Goal: Transaction & Acquisition: Purchase product/service

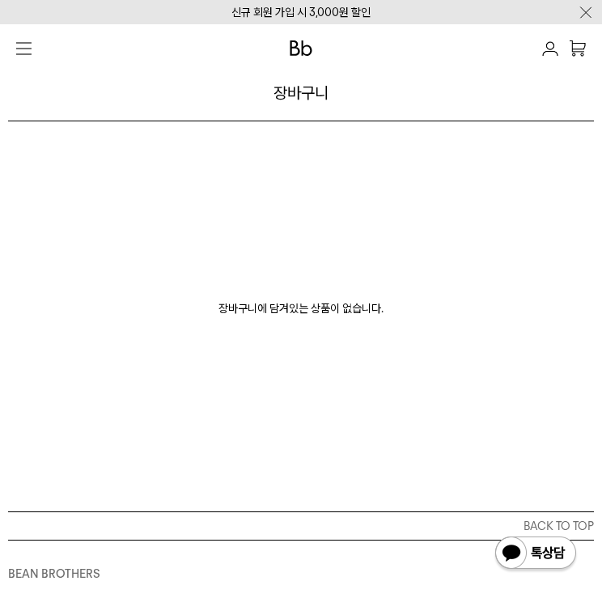
click at [48, 61] on div at bounding box center [301, 48] width 586 height 32
click at [19, 44] on img "button" at bounding box center [23, 48] width 15 height 13
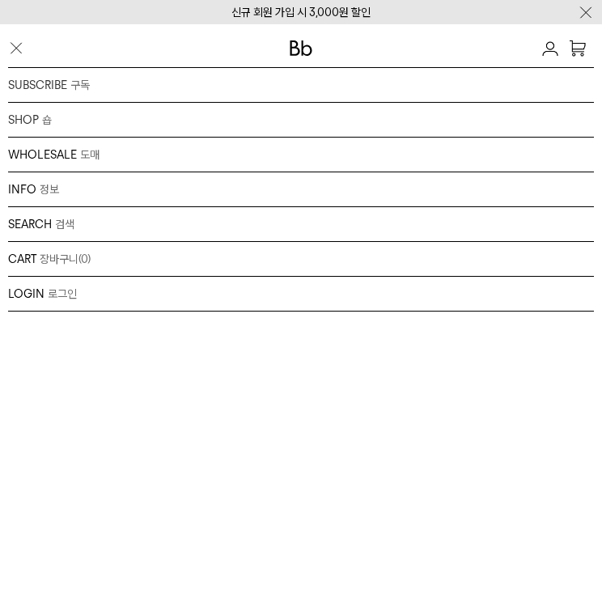
click at [542, 50] on img at bounding box center [550, 48] width 16 height 15
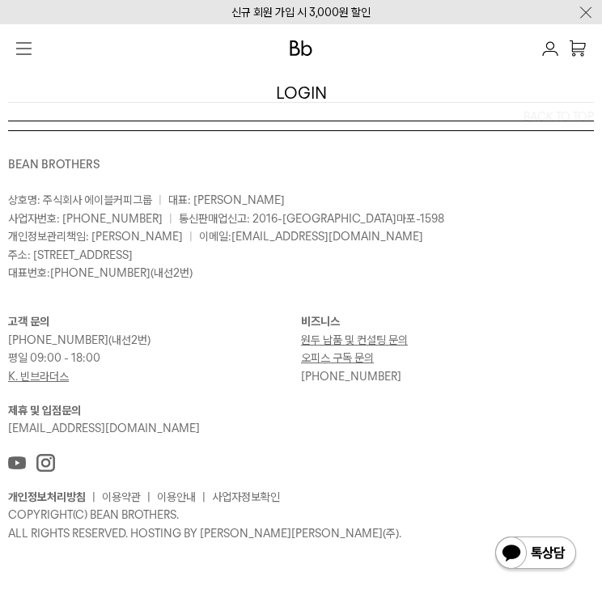
scroll to position [175, 0]
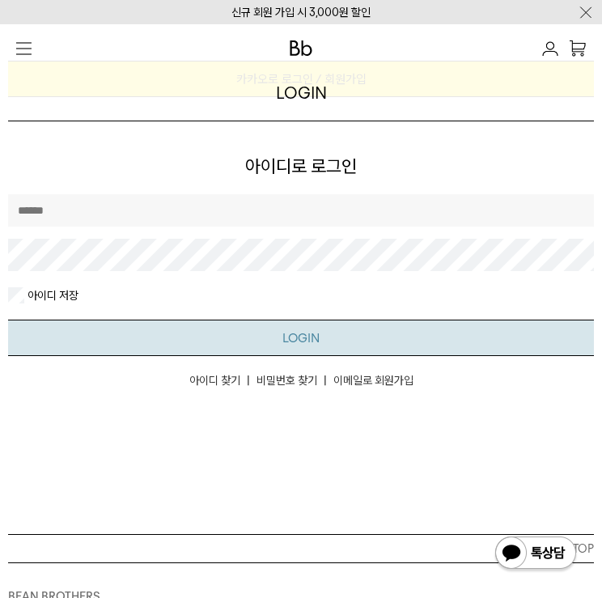
click at [318, 349] on button "LOGIN" at bounding box center [301, 338] width 586 height 36
click at [285, 216] on input "text" at bounding box center [301, 210] width 586 height 32
type input "**********"
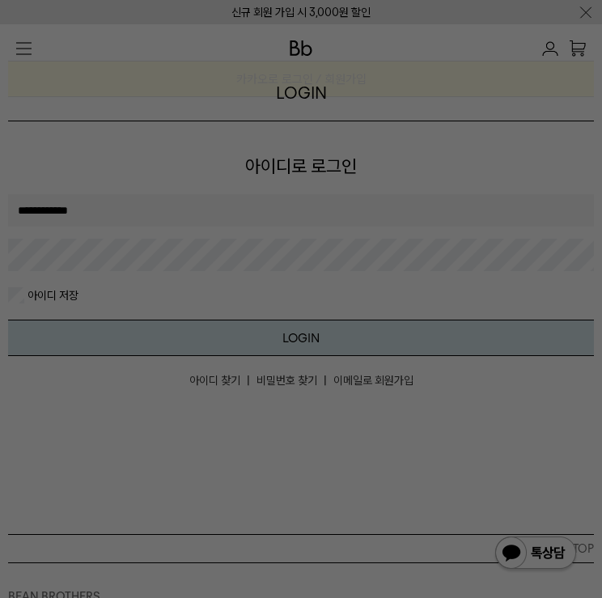
click at [8, 320] on button "LOGIN" at bounding box center [301, 338] width 586 height 36
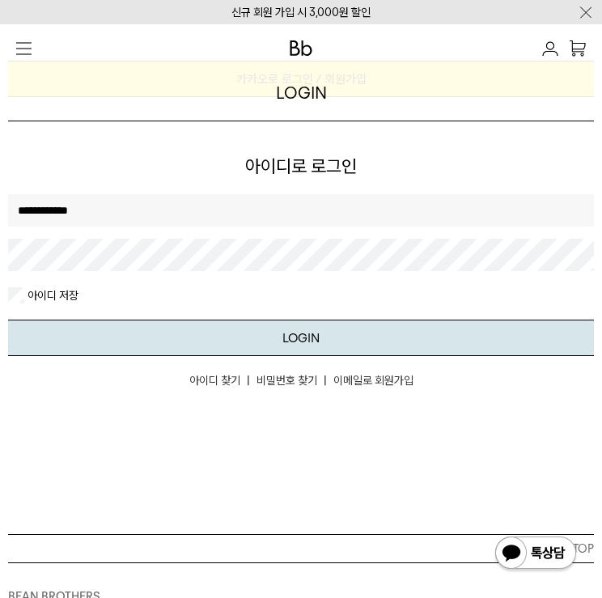
click at [519, 563] on img at bounding box center [535, 554] width 84 height 39
click at [439, 231] on div "**********" at bounding box center [301, 240] width 586 height 93
click at [0, 285] on html "신규 회원 가입 시 3,000원 할인 LOGIN 로그인 LOGIN 로그인 CART 장바구니 (0) SEARCH 검색 검색폼 ** 추천상품" at bounding box center [301, 427] width 602 height 1205
click at [8, 320] on button "LOGIN" at bounding box center [301, 338] width 586 height 36
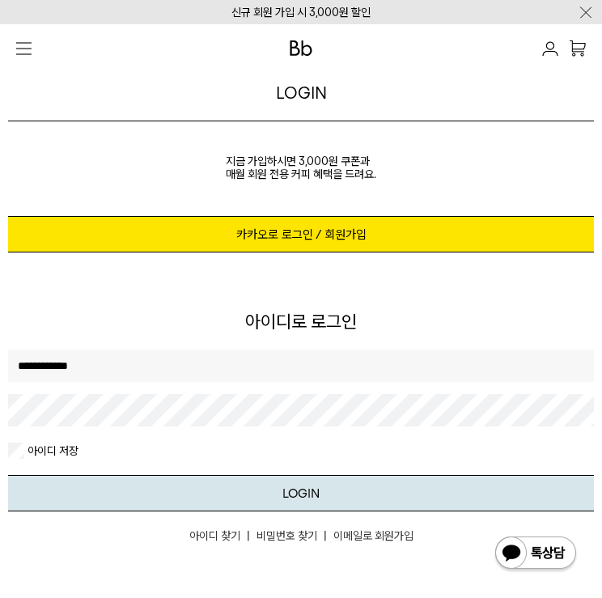
scroll to position [0, 0]
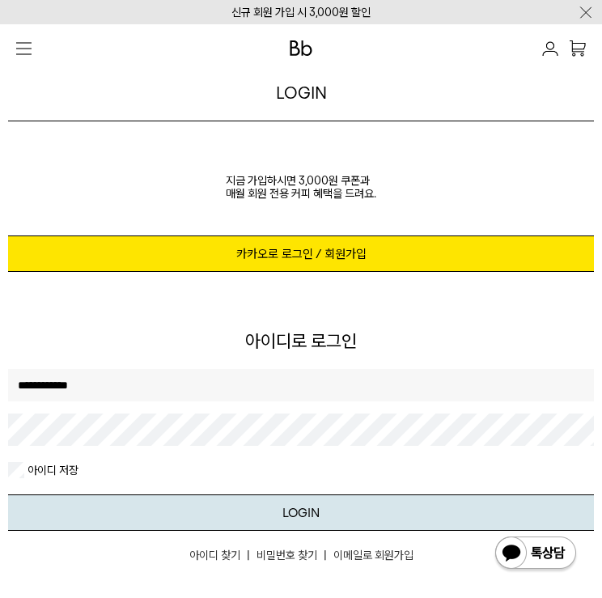
click at [472, 264] on link "카카오로 로그인 / 회원가입" at bounding box center [301, 253] width 586 height 36
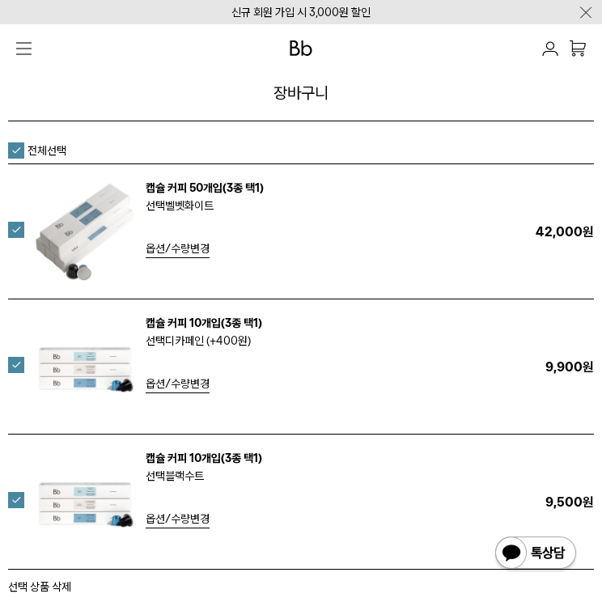
click at [13, 235] on label at bounding box center [26, 230] width 36 height 16
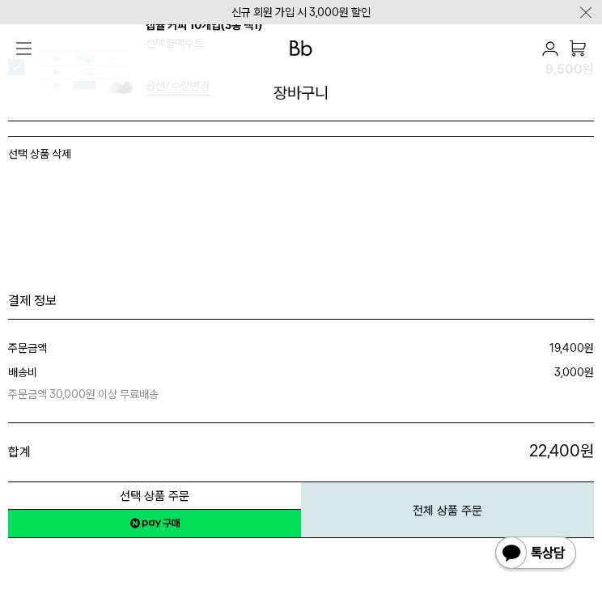
scroll to position [647, 0]
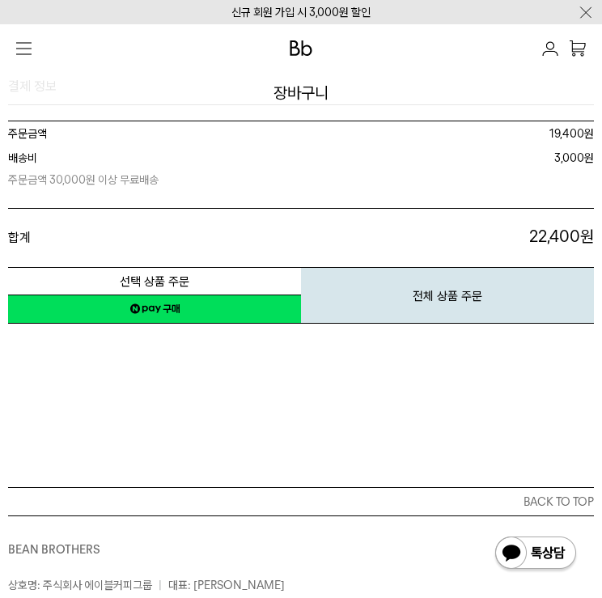
click at [238, 294] on button "선택 상품 주문" at bounding box center [154, 281] width 293 height 28
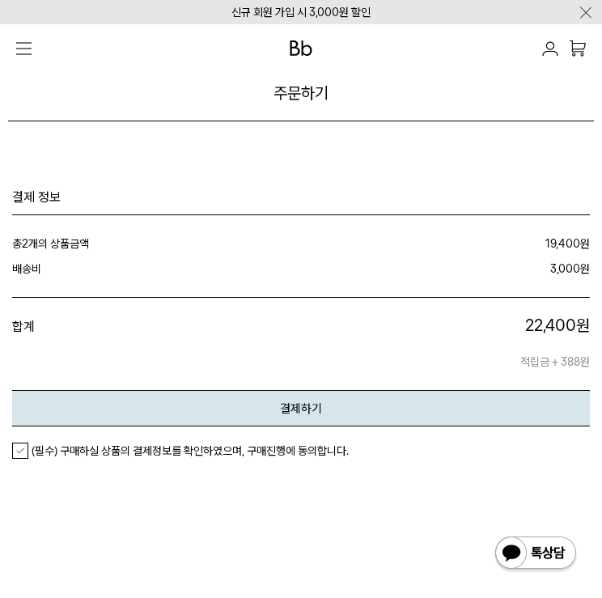
scroll to position [2156, 0]
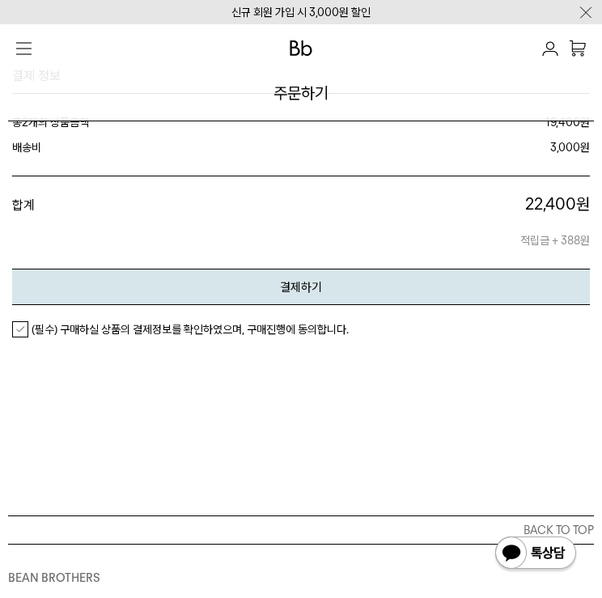
click at [91, 324] on em "(필수) 구매하실 상품의 결제정보를 확인하였으며, 구매진행에 동의합니다." at bounding box center [190, 329] width 317 height 13
click at [136, 287] on button "결제하기" at bounding box center [301, 287] width 578 height 36
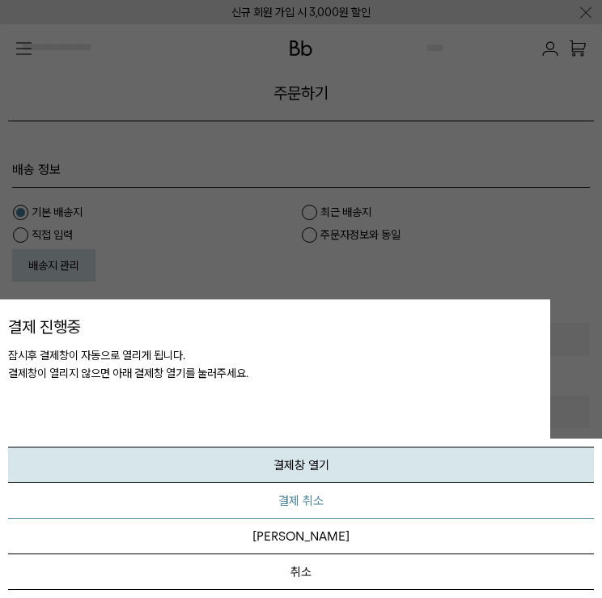
scroll to position [0, 0]
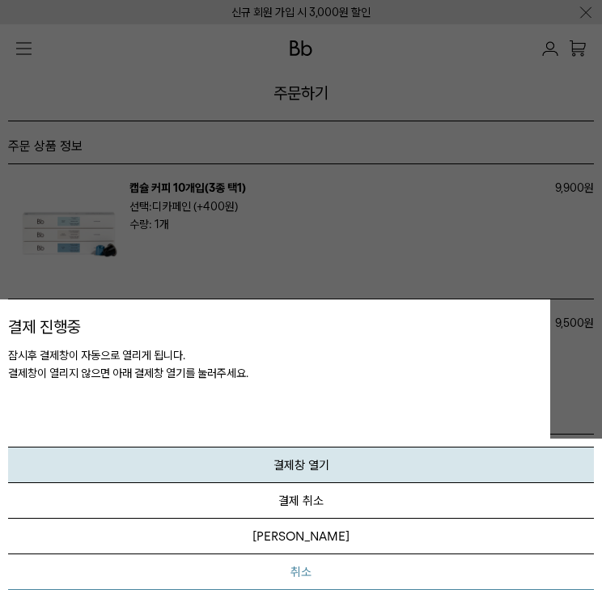
click at [366, 578] on button "취소" at bounding box center [301, 572] width 586 height 36
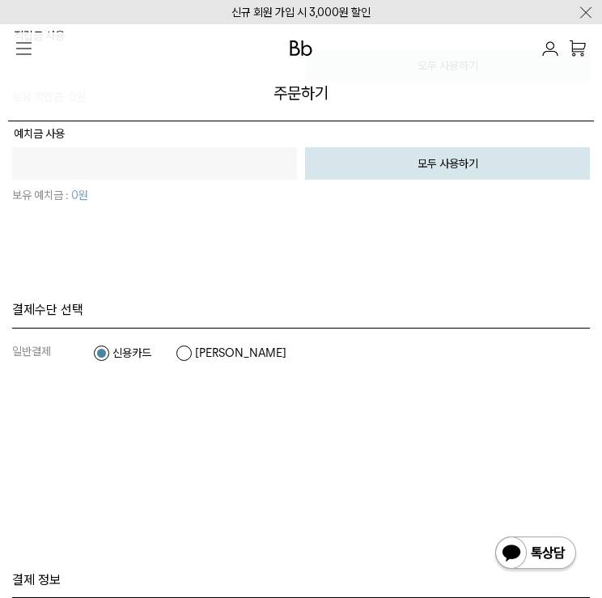
scroll to position [1725, 0]
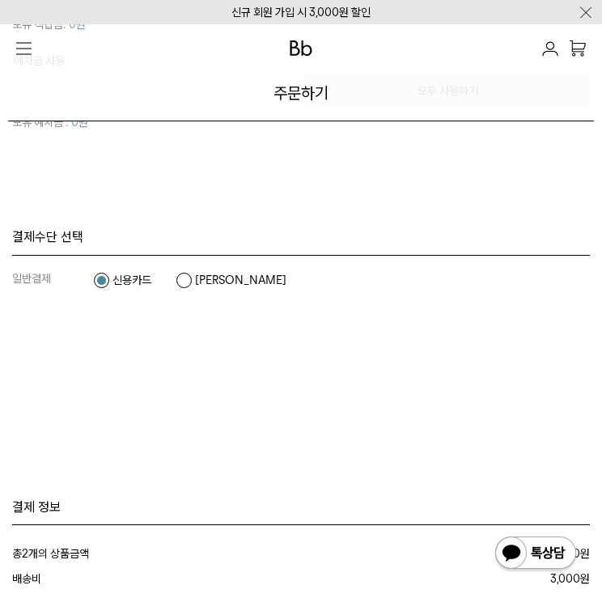
click at [82, 458] on div "결제 정보 총 2 개의 상품금액 19,400 원 적립금 사용 배송비 3,000 합계 22,400 합계 22,400" at bounding box center [301, 577] width 578 height 417
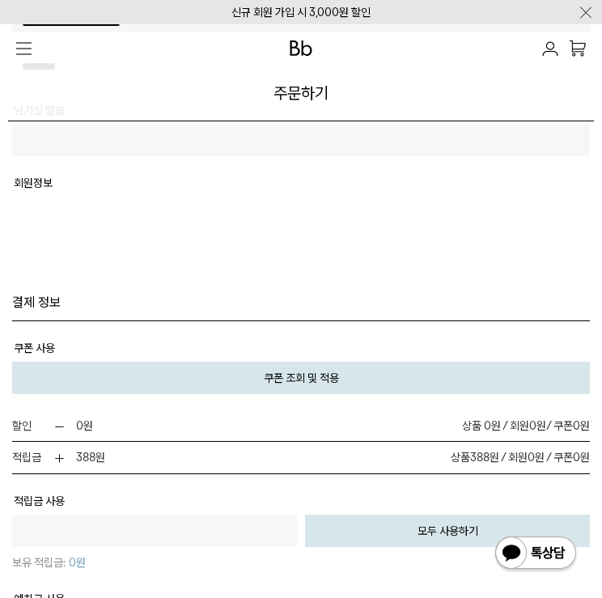
scroll to position [1294, 0]
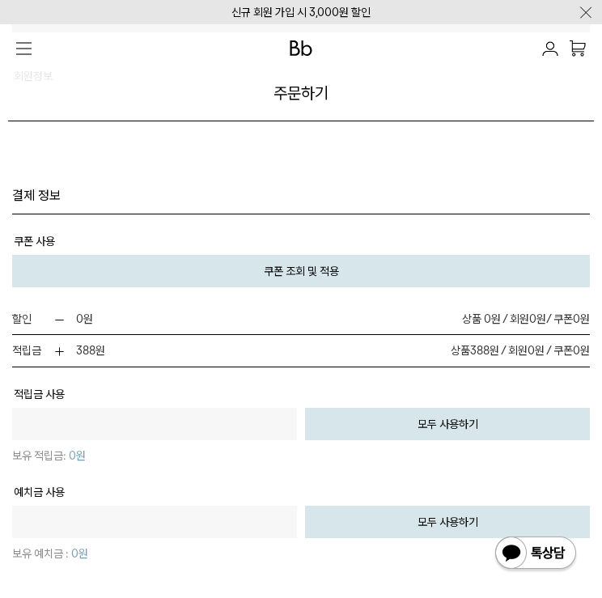
click at [236, 274] on button "쿠폰 조회 및 적용" at bounding box center [301, 271] width 578 height 32
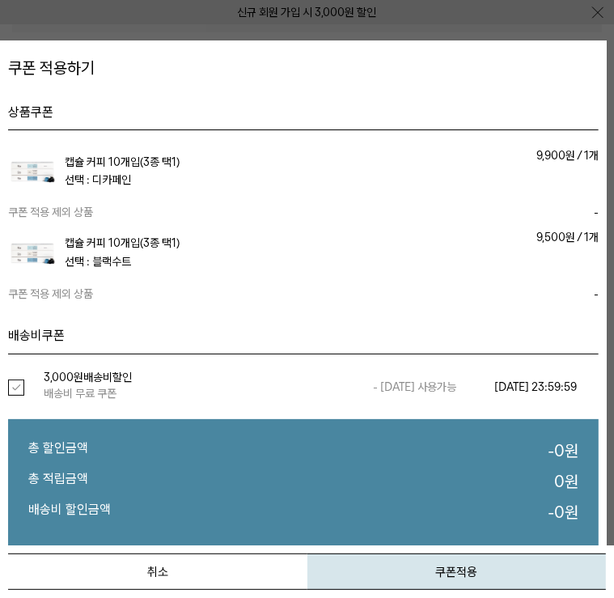
click at [55, 378] on b "3,000원" at bounding box center [64, 376] width 40 height 13
click at [433, 577] on button "쿠폰적용" at bounding box center [456, 571] width 299 height 36
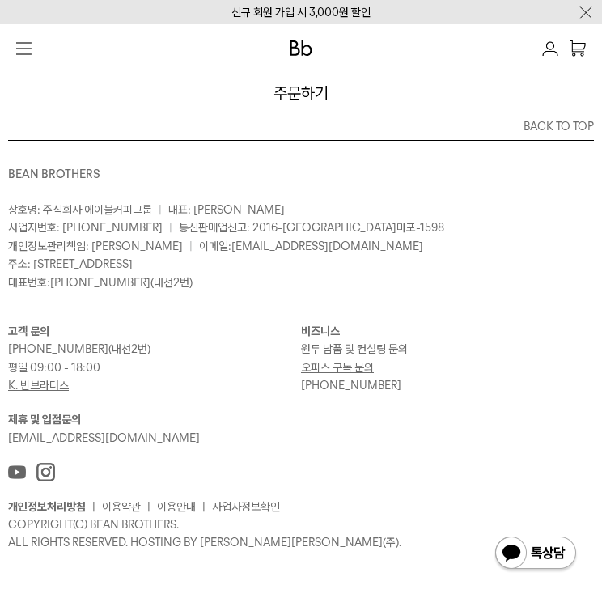
scroll to position [2225, 0]
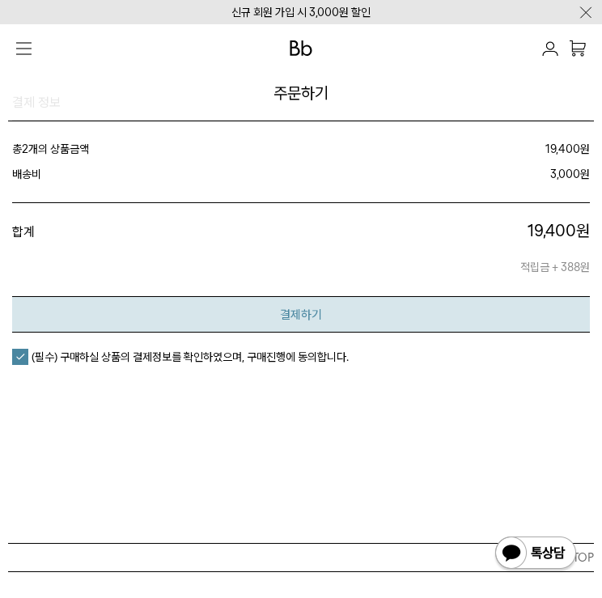
click at [195, 310] on button "결제하기" at bounding box center [301, 314] width 578 height 36
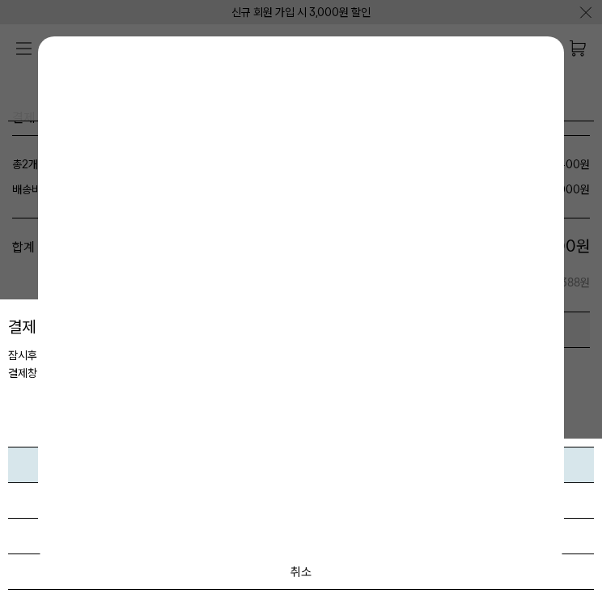
scroll to position [2441, 0]
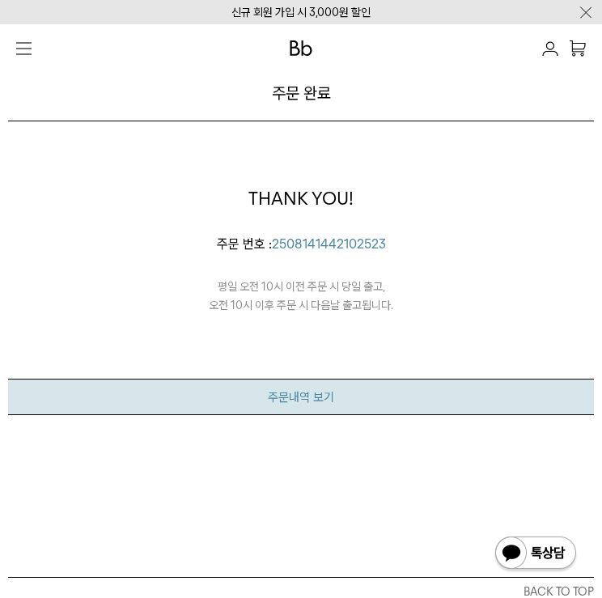
click at [376, 400] on link "주문내역 보기" at bounding box center [301, 397] width 586 height 36
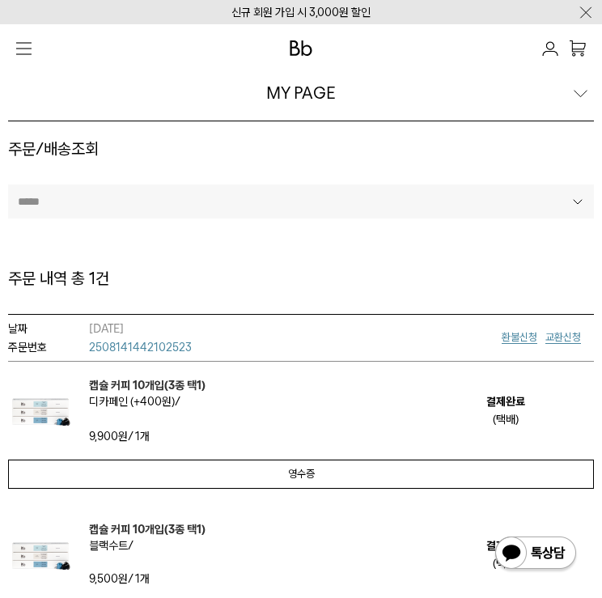
click at [126, 400] on span "선택 디카페인 (+400원)" at bounding box center [134, 401] width 91 height 13
click at [129, 383] on em "캡슐 커피 10개입(3종 택1)" at bounding box center [147, 385] width 116 height 15
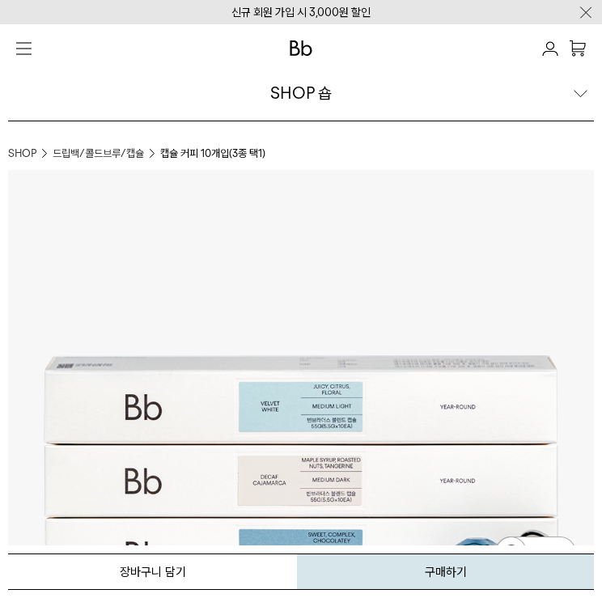
click at [226, 575] on button "장바구니 담기" at bounding box center [152, 571] width 289 height 36
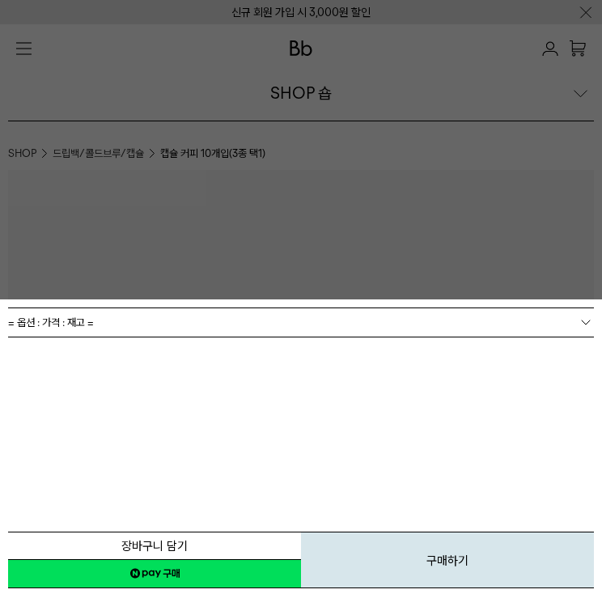
click at [298, 349] on div "**********" at bounding box center [301, 448] width 586 height 283
click at [291, 310] on link "= 옵션 : 가격 : 재고 =" at bounding box center [301, 322] width 586 height 28
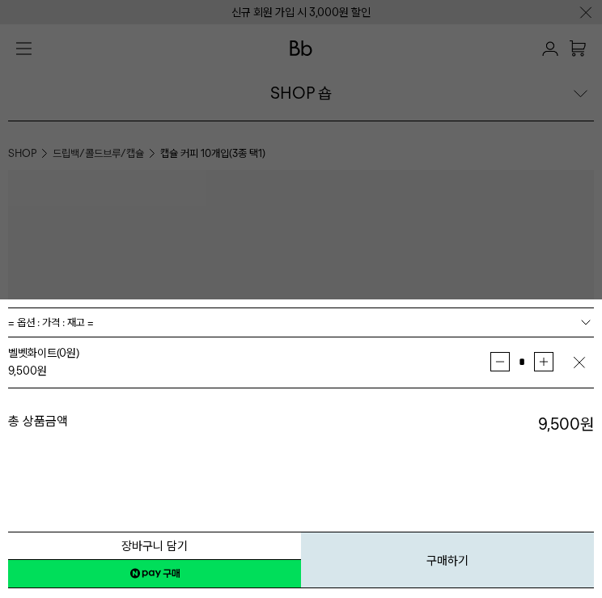
click at [218, 583] on link "네이버페이 구매하기" at bounding box center [154, 573] width 293 height 29
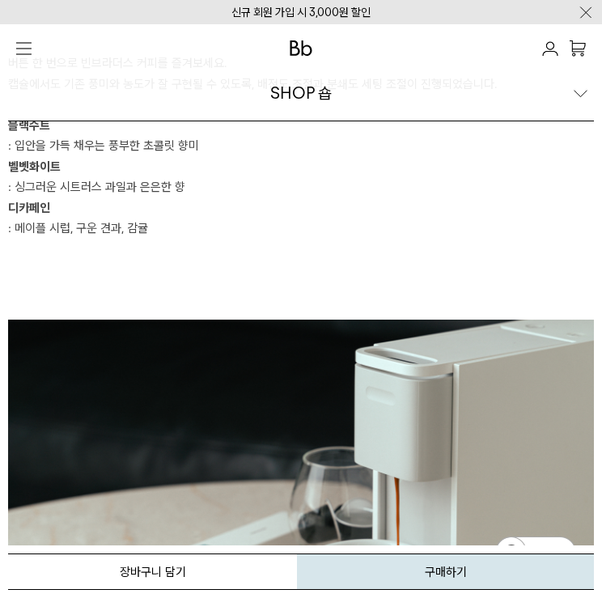
scroll to position [2804, 0]
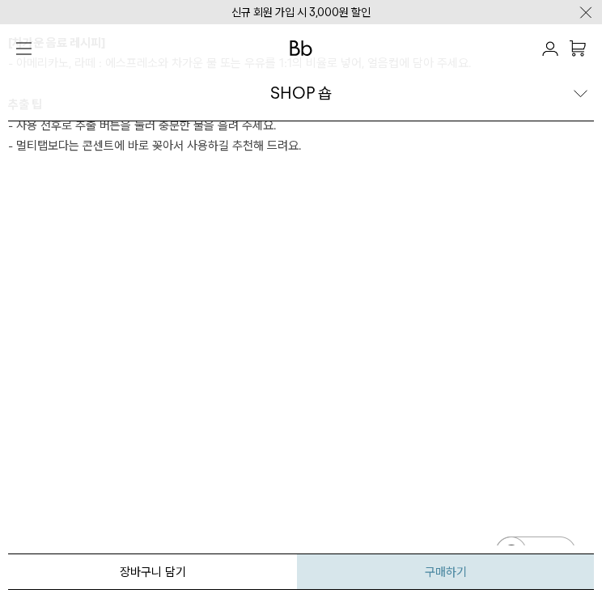
click at [401, 577] on button "구매하기" at bounding box center [445, 571] width 297 height 36
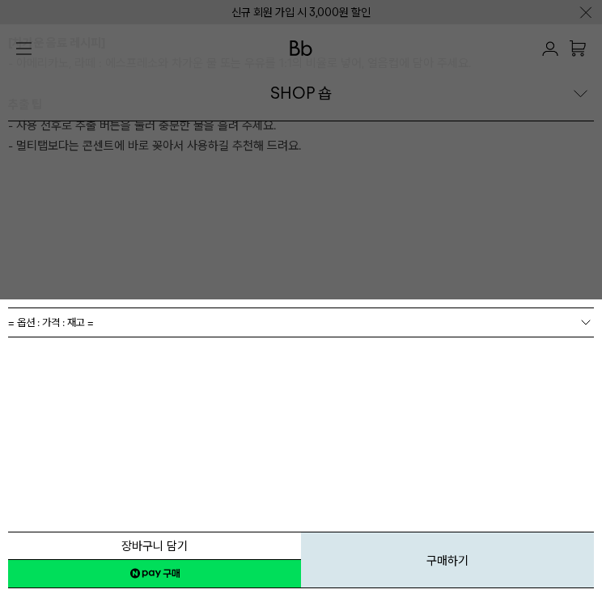
click at [81, 329] on span "= 옵션 : 가격 : 재고 =" at bounding box center [51, 322] width 86 height 28
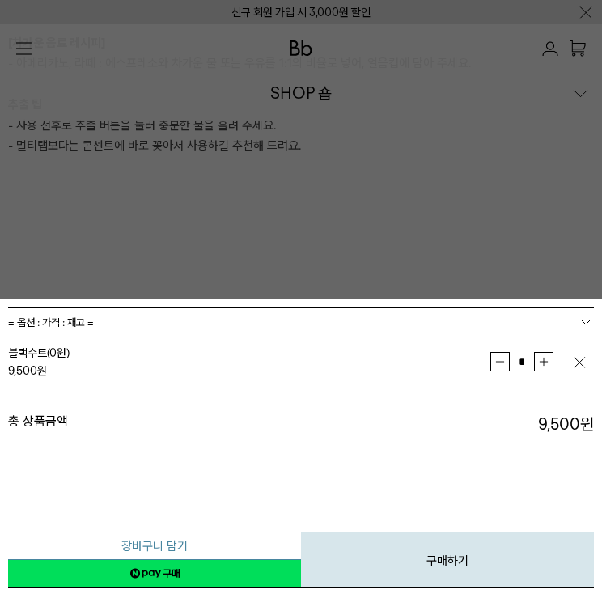
click at [161, 537] on button "장바구니 담기" at bounding box center [154, 545] width 293 height 28
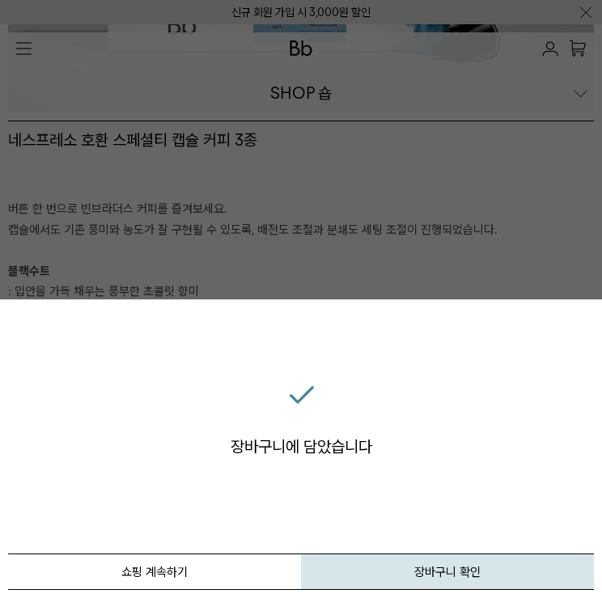
scroll to position [1294, 0]
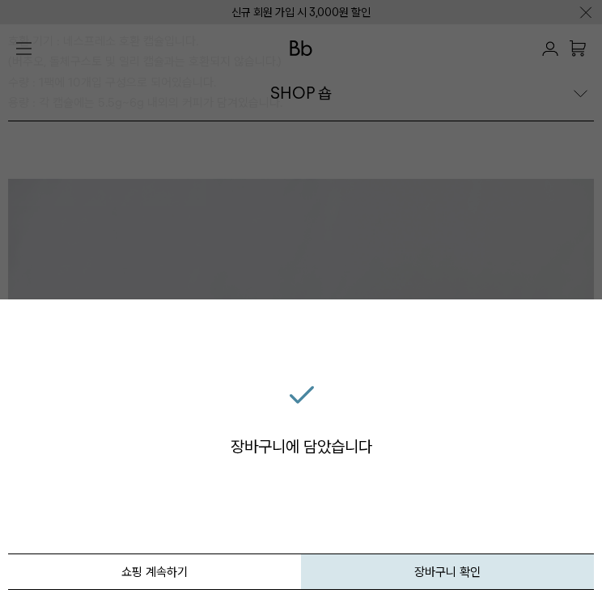
click at [574, 53] on div "장바구니 담기 장바구니에 담았습니다 취소 쇼핑 계속하기 장바구니 확인 닫기" at bounding box center [301, 299] width 602 height 598
click at [518, 284] on div "장바구니 담기 장바구니에 담았습니다 취소 쇼핑 계속하기 장바구니 확인 닫기" at bounding box center [301, 299] width 602 height 598
drag, startPoint x: 560, startPoint y: 31, endPoint x: 553, endPoint y: 88, distance: 57.8
click at [565, 55] on div "장바구니 담기 장바구니에 담았습니다 취소 쇼핑 계속하기 장바구니 확인 닫기" at bounding box center [301, 299] width 602 height 598
click at [212, 578] on button "쇼핑 계속하기" at bounding box center [154, 571] width 293 height 36
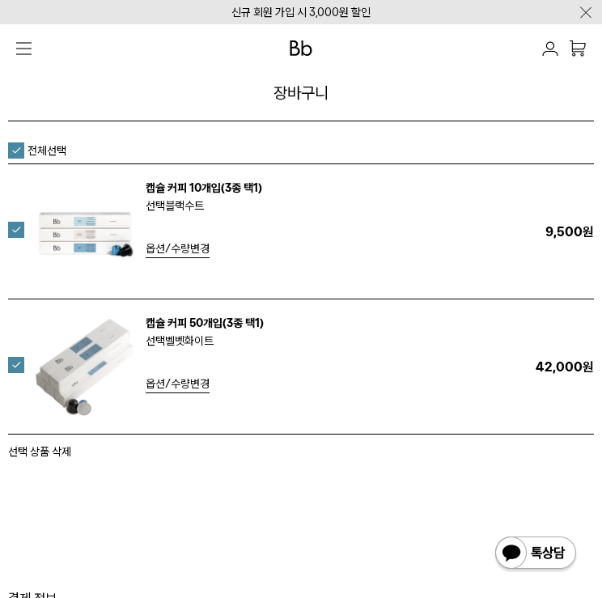
click at [6, 370] on div "장바구니 1. 장바구니 2. 주문하기 3. 주문 완료 [GEOGRAPHIC_DATA] 수량 1" at bounding box center [301, 488] width 602 height 700
click at [11, 366] on label at bounding box center [26, 365] width 36 height 16
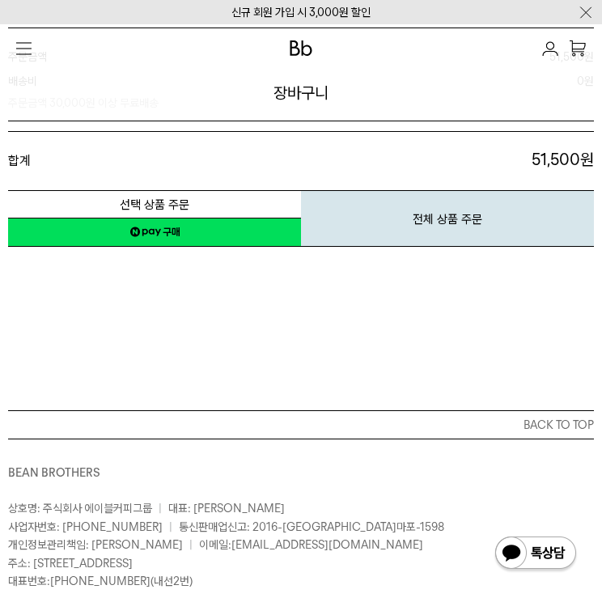
scroll to position [647, 0]
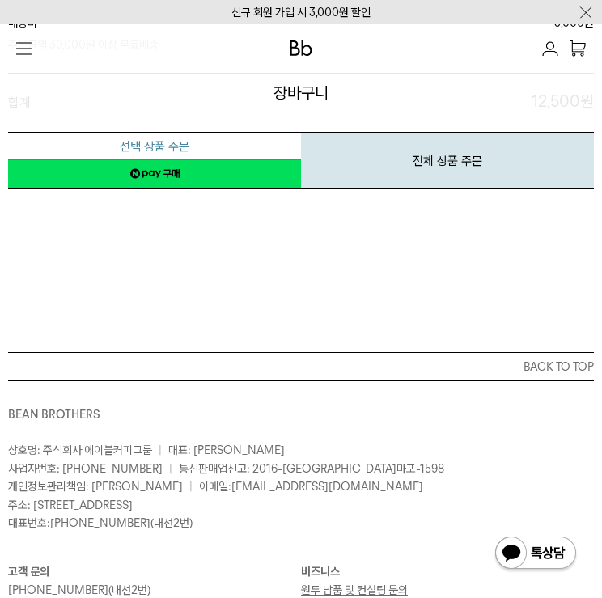
click at [148, 151] on button "선택 상품 주문" at bounding box center [154, 146] width 293 height 28
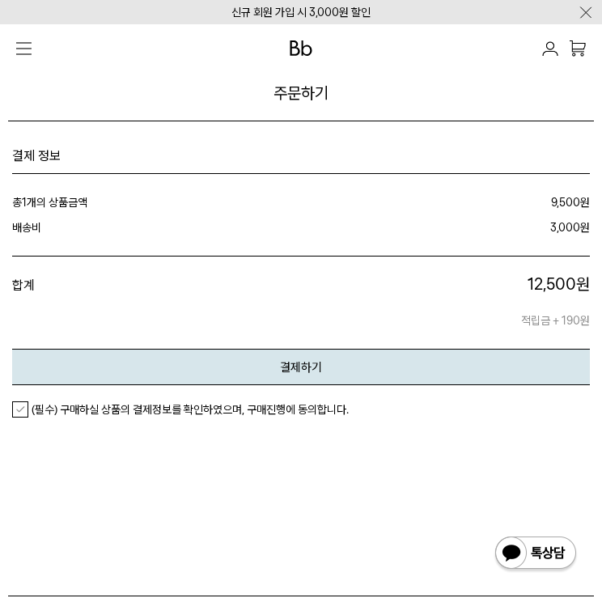
scroll to position [1725, 0]
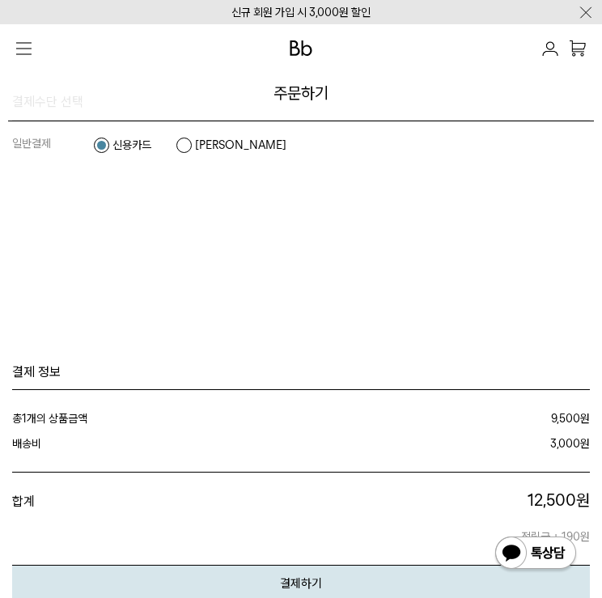
click at [194, 145] on dl "일반결제 신용카드 카카오페이" at bounding box center [301, 145] width 578 height 49
click at [193, 137] on label "카카오페이" at bounding box center [231, 145] width 111 height 16
click at [175, 148] on dl "일반결제 신용카드 카카오페이" at bounding box center [301, 145] width 578 height 49
drag, startPoint x: 171, startPoint y: 148, endPoint x: 138, endPoint y: 145, distance: 33.3
click at [138, 145] on dl "일반결제 신용카드 카카오페이" at bounding box center [301, 145] width 578 height 49
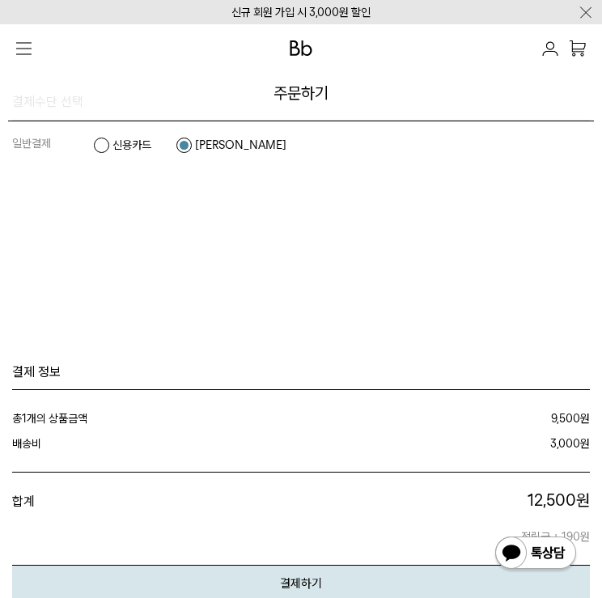
drag, startPoint x: 138, startPoint y: 145, endPoint x: 201, endPoint y: 134, distance: 63.2
click at [199, 132] on dl "일반결제 신용카드 카카오페이" at bounding box center [301, 145] width 578 height 49
click at [200, 141] on label "카카오페이" at bounding box center [231, 145] width 111 height 16
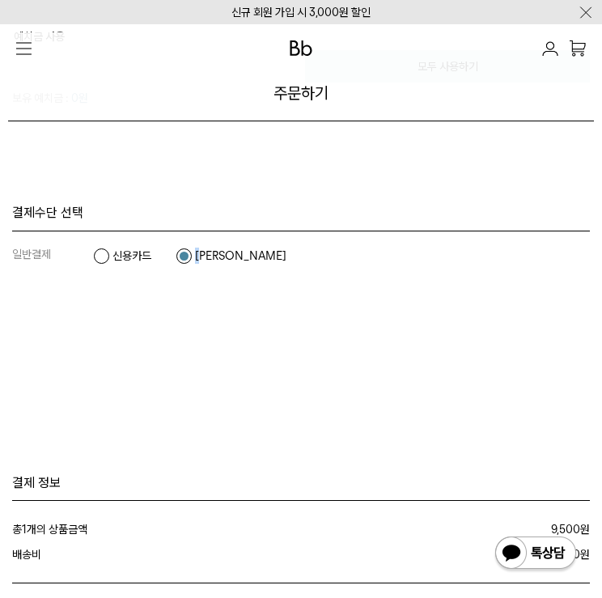
scroll to position [1509, 0]
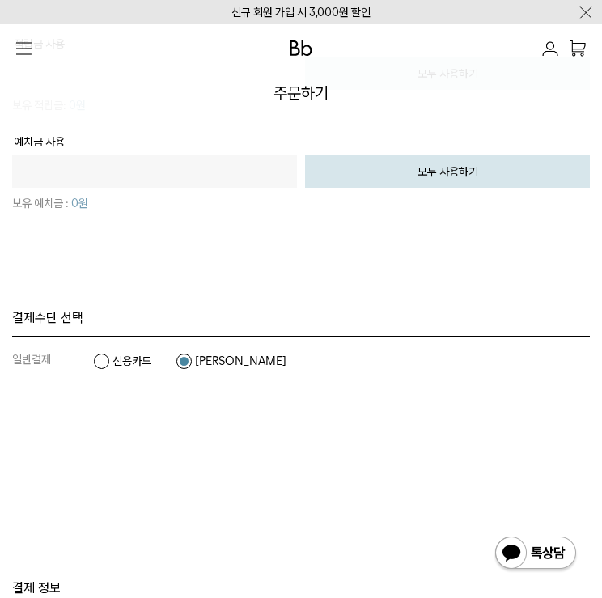
click at [134, 359] on label "신용카드" at bounding box center [122, 361] width 58 height 16
click at [180, 358] on label "카카오페이" at bounding box center [231, 361] width 111 height 16
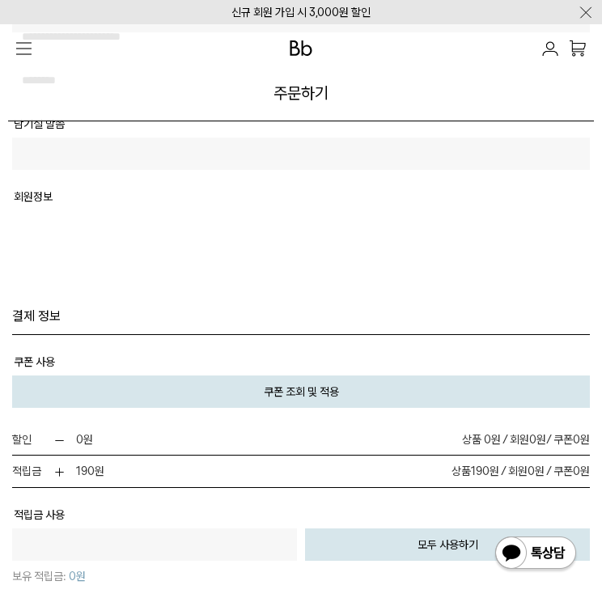
scroll to position [647, 0]
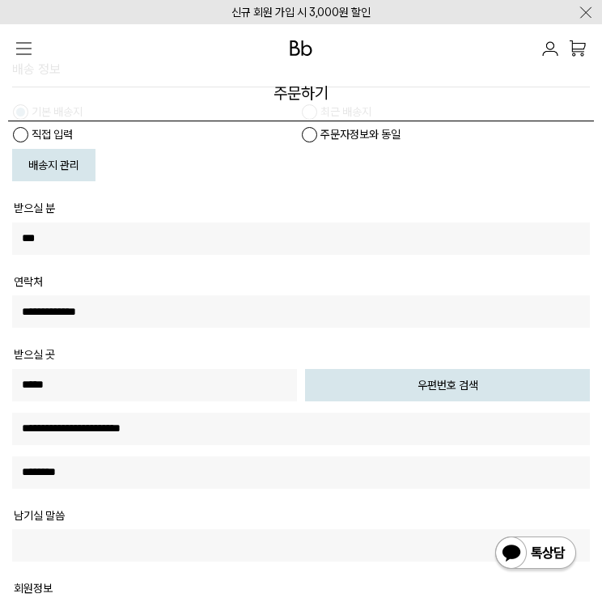
click at [547, 54] on img at bounding box center [550, 48] width 16 height 15
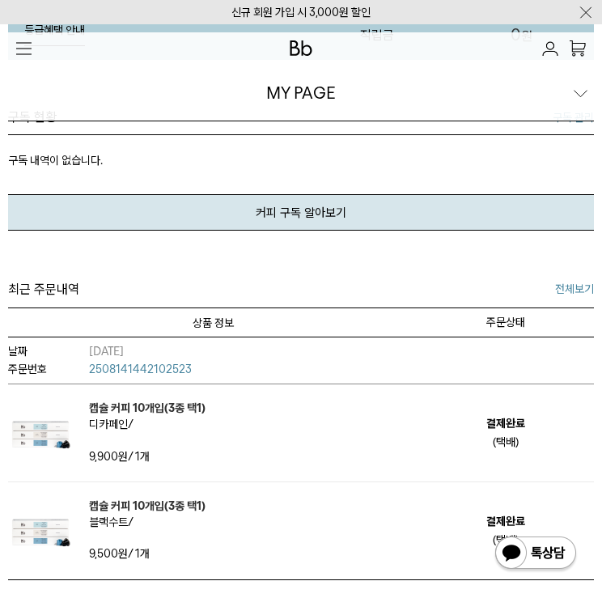
scroll to position [176, 0]
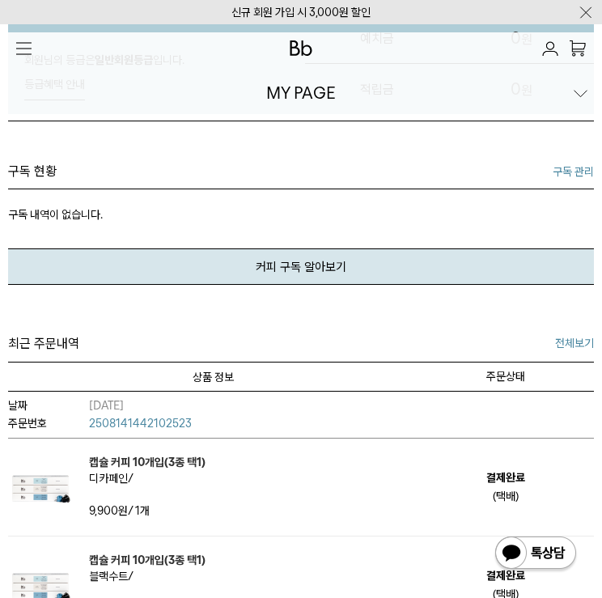
click at [587, 349] on link "전체보기" at bounding box center [574, 343] width 39 height 18
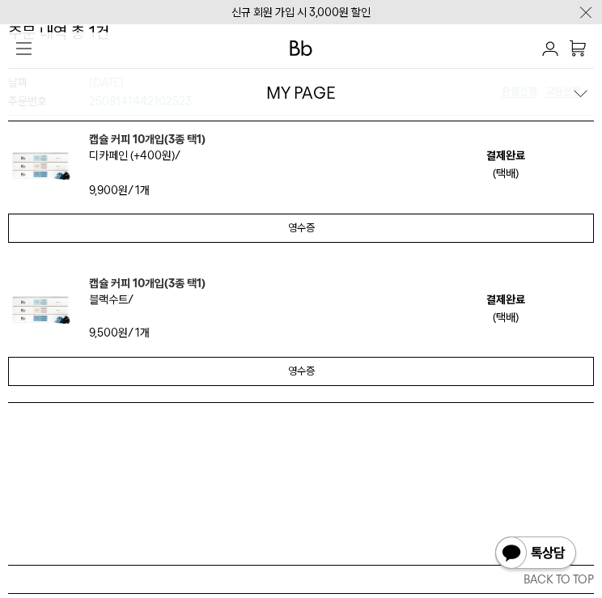
scroll to position [215, 0]
